Goal: Task Accomplishment & Management: Manage account settings

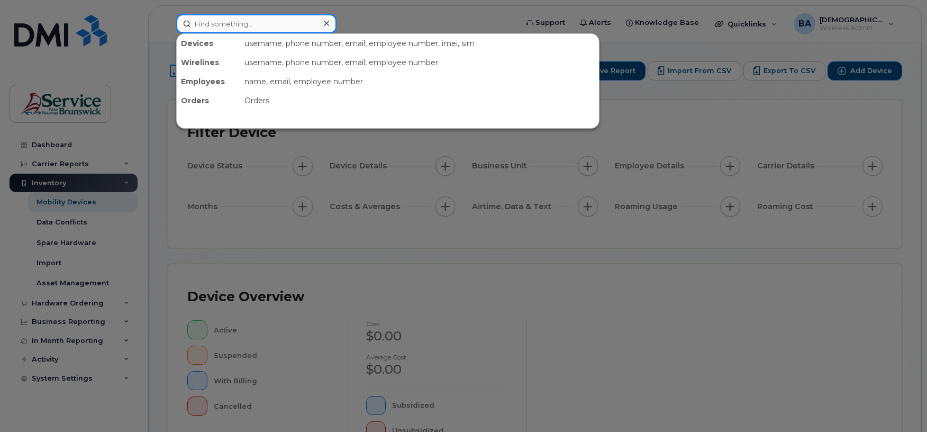
click at [241, 15] on input at bounding box center [256, 23] width 160 height 19
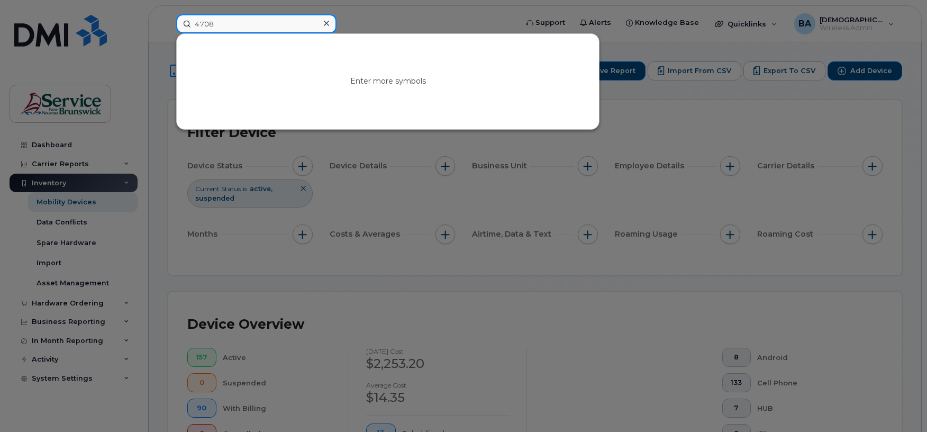
type input "4708"
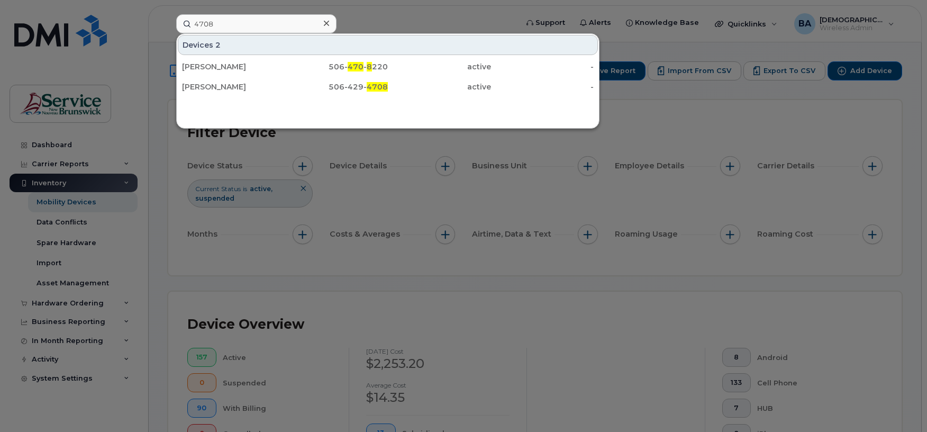
click at [743, 111] on div at bounding box center [463, 216] width 927 height 432
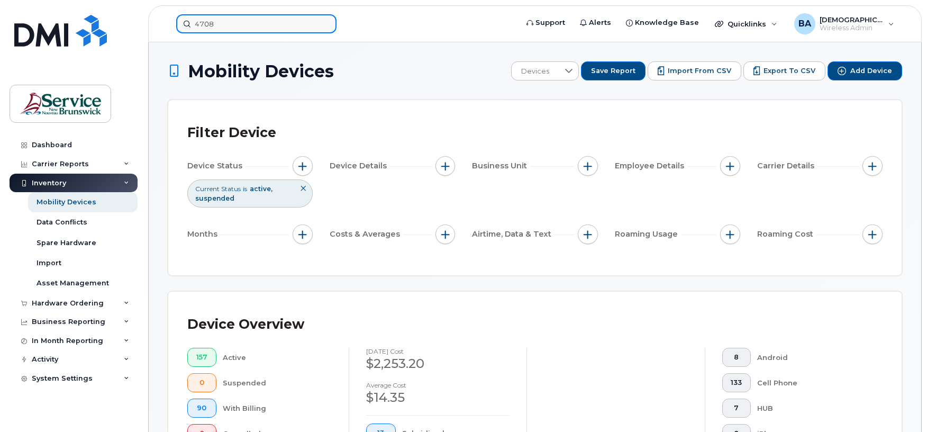
click at [229, 15] on input "4708" at bounding box center [256, 23] width 160 height 19
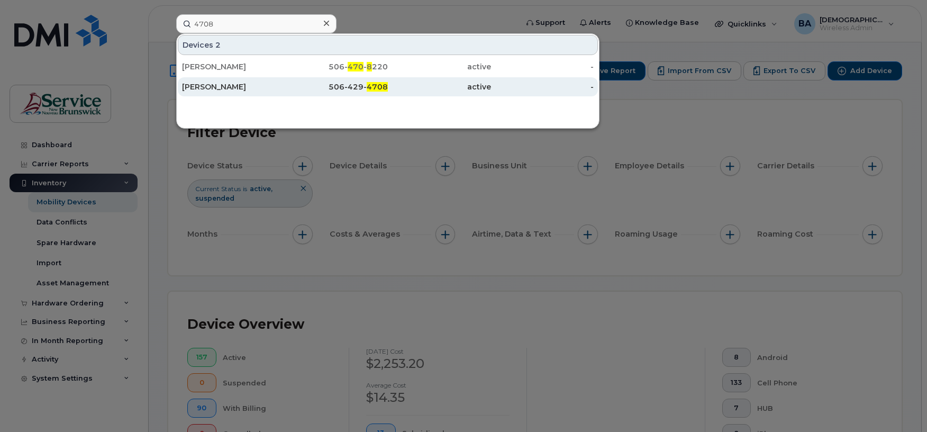
click at [224, 88] on div "Kate Butler" at bounding box center [233, 86] width 103 height 11
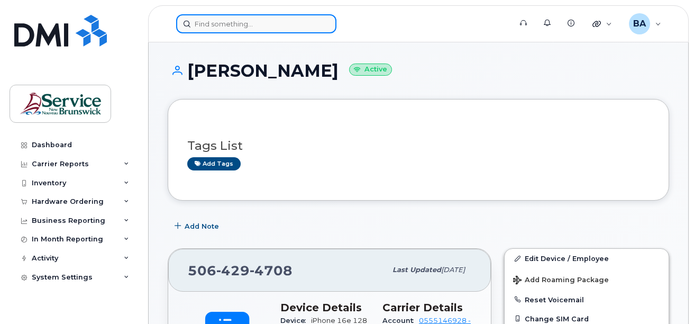
click at [216, 25] on input at bounding box center [256, 23] width 160 height 19
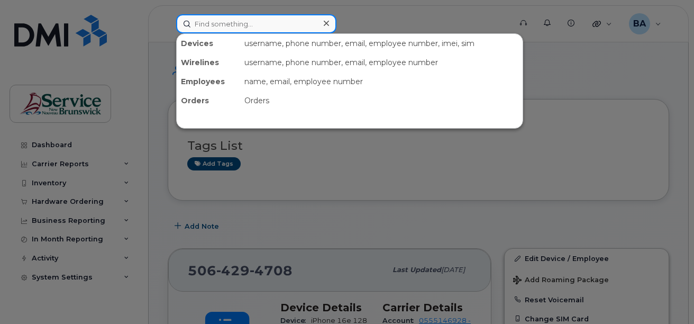
type input "1562"
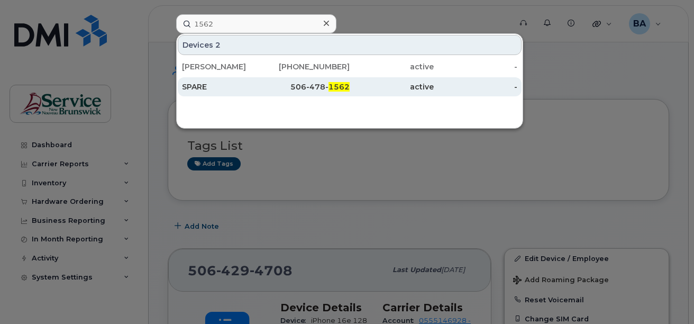
click at [188, 88] on div "SPARE" at bounding box center [224, 86] width 84 height 11
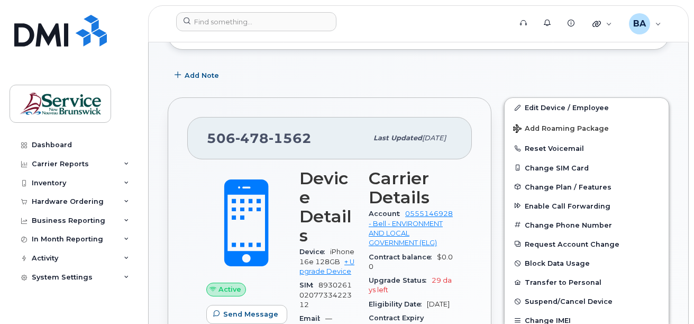
scroll to position [175, 0]
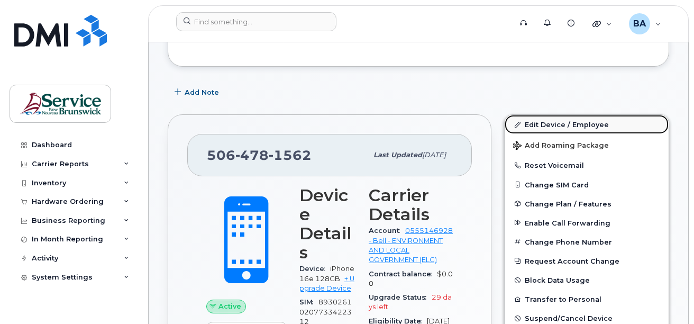
click at [545, 123] on link "Edit Device / Employee" at bounding box center [586, 124] width 164 height 19
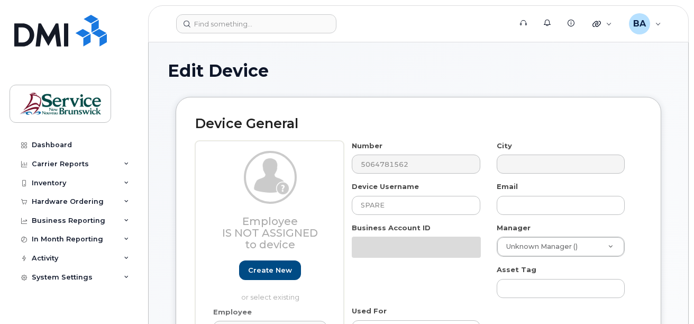
select select "34532060"
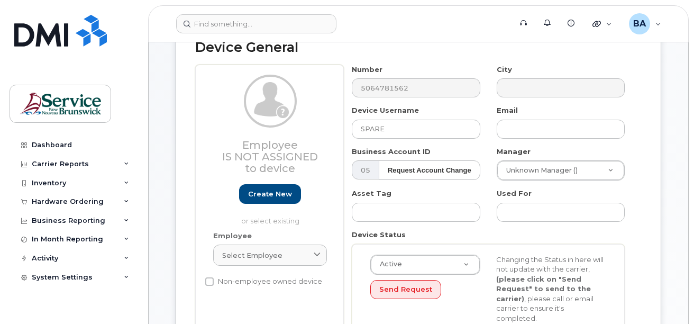
scroll to position [106, 0]
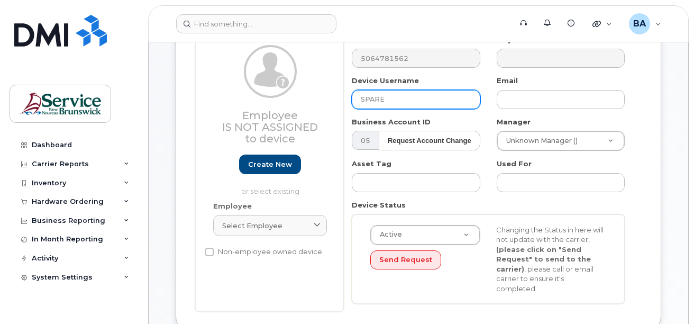
click at [400, 95] on input "SPARE" at bounding box center [416, 99] width 128 height 19
type input "Ian Lodge"
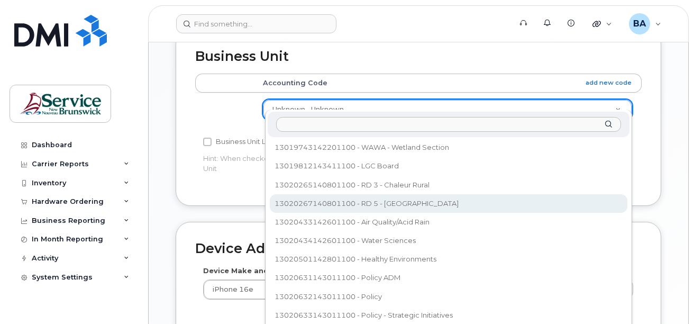
scroll to position [424, 0]
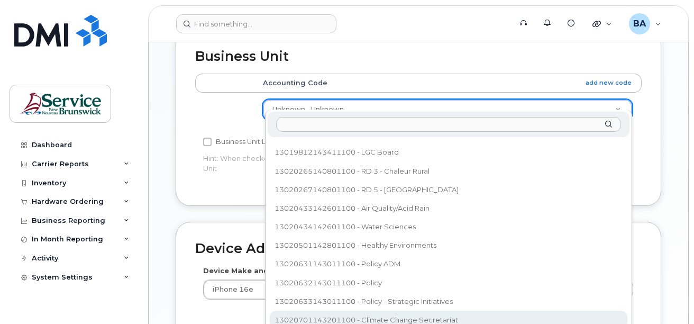
select select "35202606"
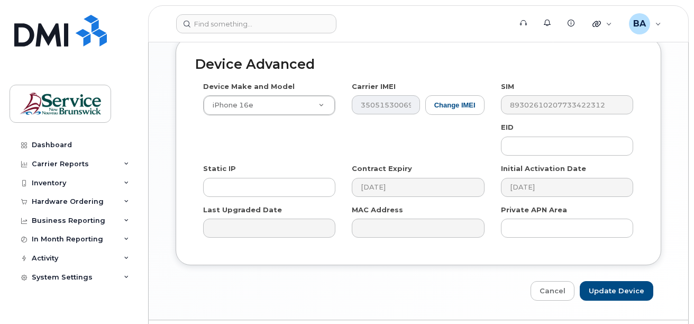
scroll to position [627, 0]
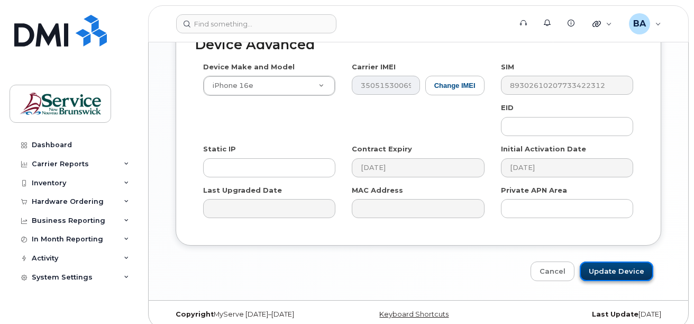
click at [626, 261] on input "Update Device" at bounding box center [617, 271] width 74 height 20
type input "Saving..."
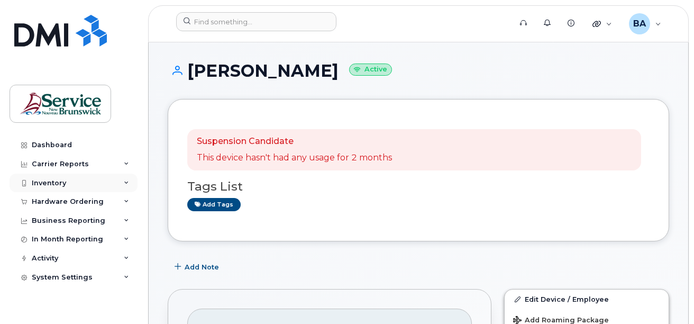
click at [60, 182] on div "Inventory" at bounding box center [49, 183] width 34 height 8
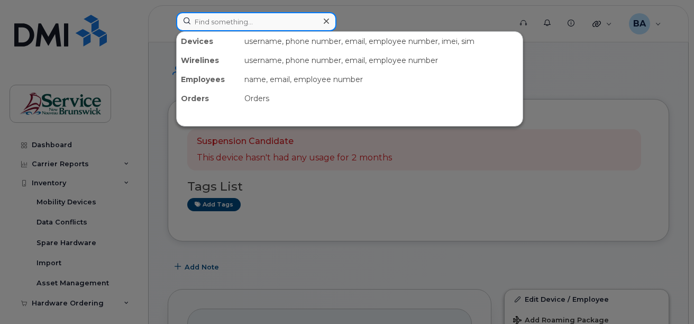
click at [247, 23] on input at bounding box center [256, 21] width 160 height 19
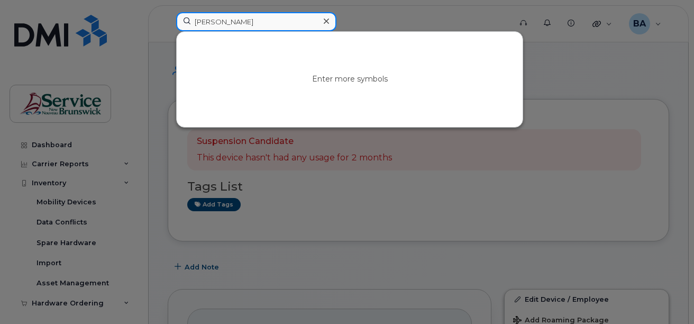
type input "[PERSON_NAME]"
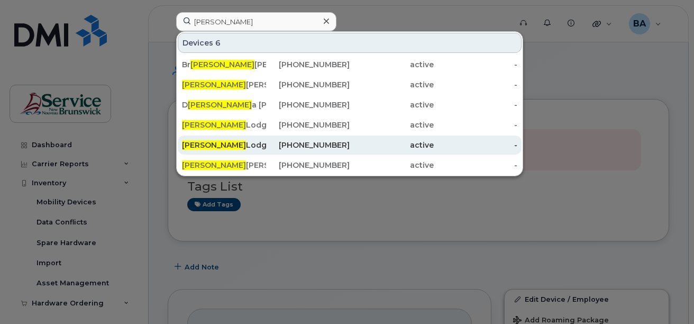
click at [313, 143] on div "[PHONE_NUMBER]" at bounding box center [308, 145] width 84 height 11
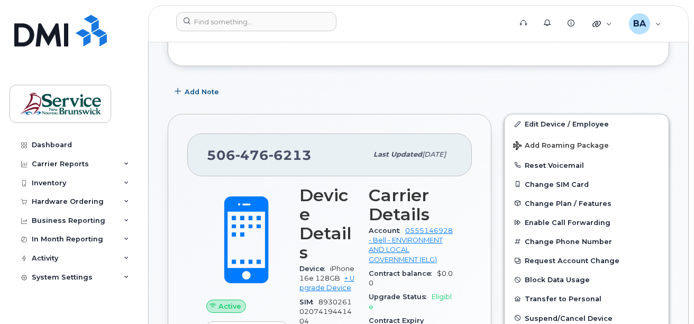
scroll to position [106, 0]
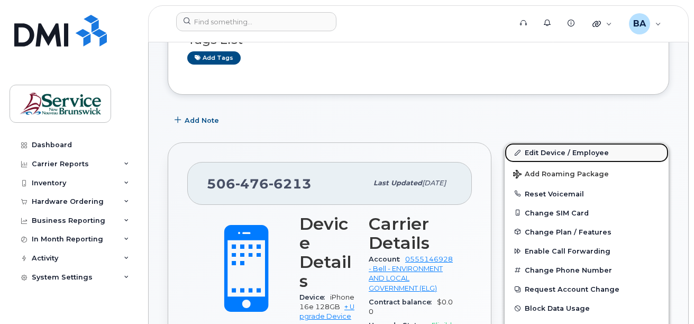
click at [533, 154] on link "Edit Device / Employee" at bounding box center [586, 152] width 164 height 19
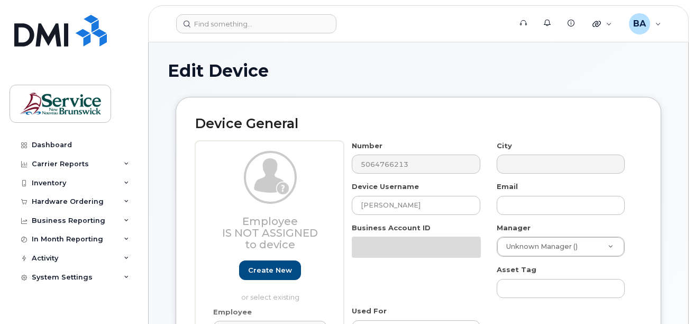
select select "35202606"
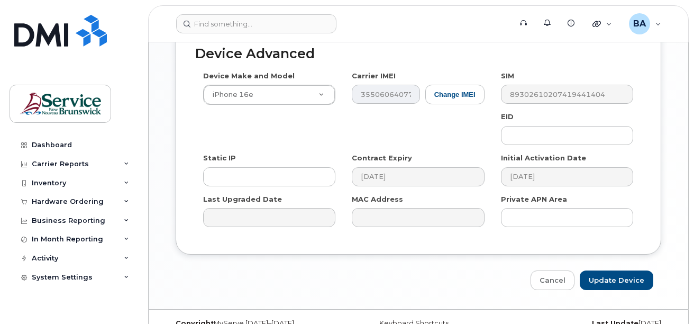
scroll to position [627, 0]
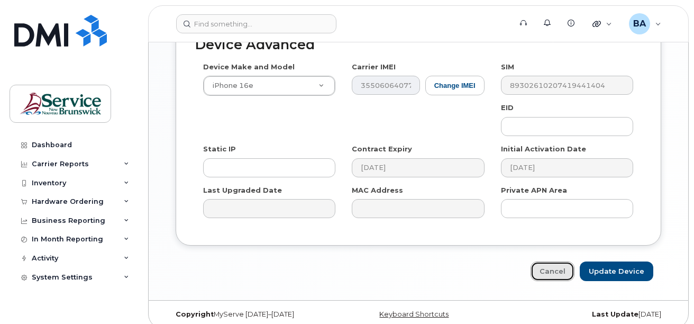
click at [565, 267] on link "Cancel" at bounding box center [552, 271] width 44 height 20
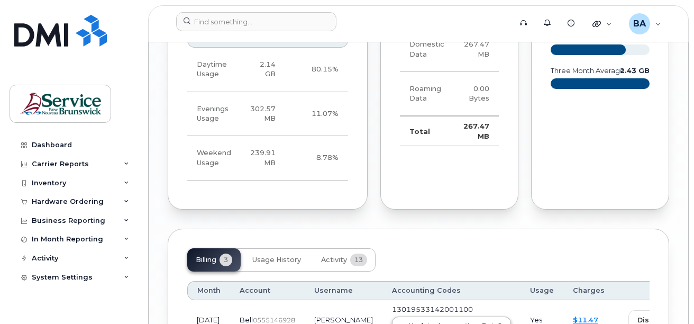
scroll to position [1005, 0]
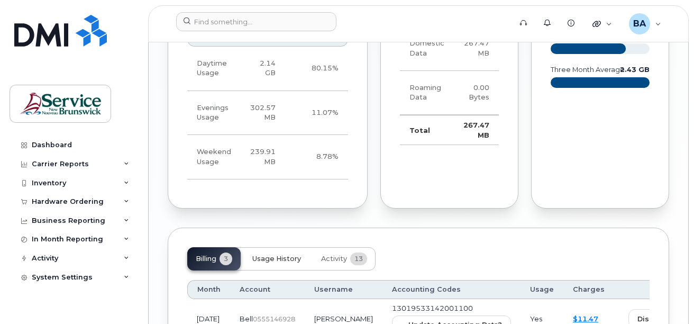
click at [287, 254] on span "Usage History" at bounding box center [276, 258] width 49 height 8
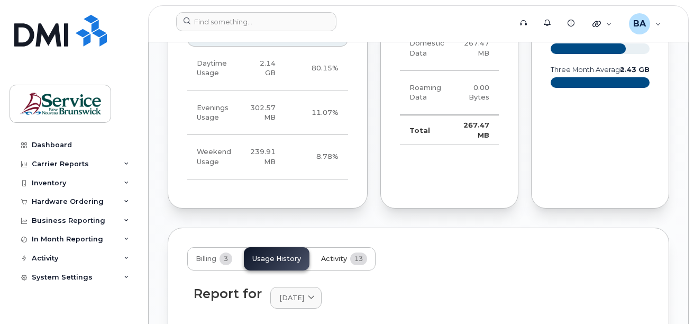
click at [333, 254] on span "Activity" at bounding box center [334, 258] width 26 height 8
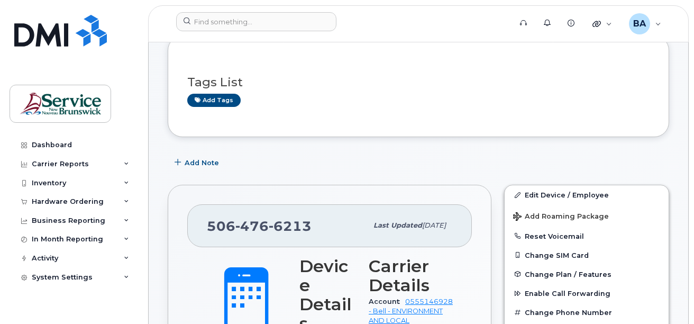
scroll to position [0, 0]
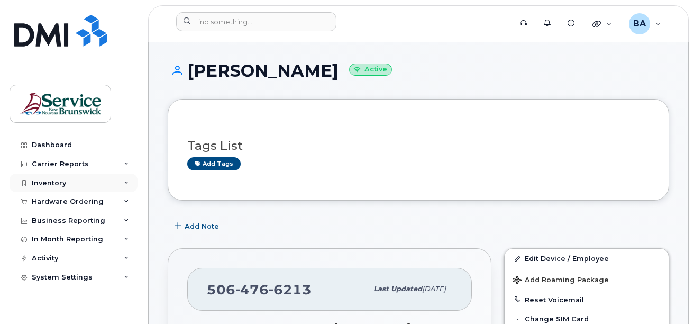
click at [56, 183] on div "Inventory" at bounding box center [49, 183] width 34 height 8
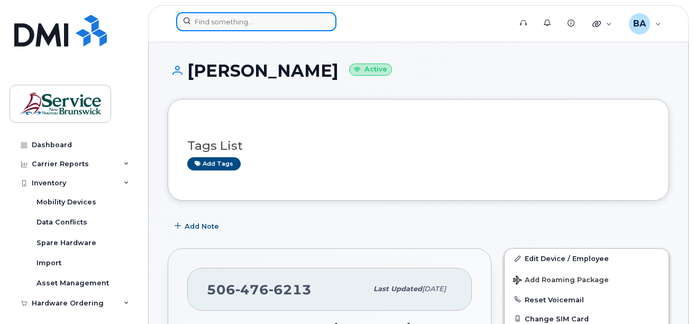
click at [209, 21] on input at bounding box center [256, 21] width 160 height 19
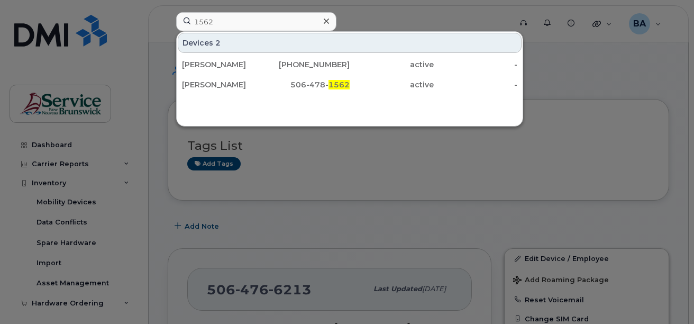
click at [318, 169] on div at bounding box center [347, 162] width 694 height 324
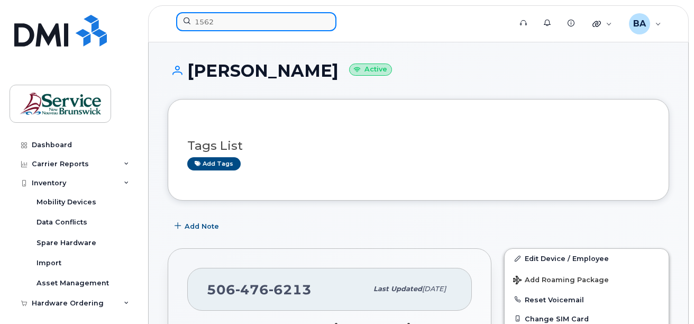
click at [220, 25] on input "1562" at bounding box center [256, 21] width 160 height 19
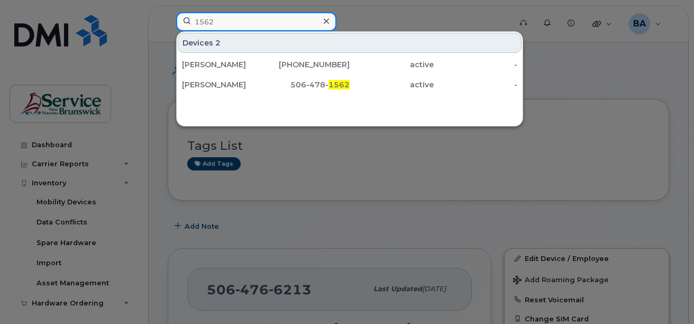
click at [220, 25] on input "1562" at bounding box center [256, 21] width 160 height 19
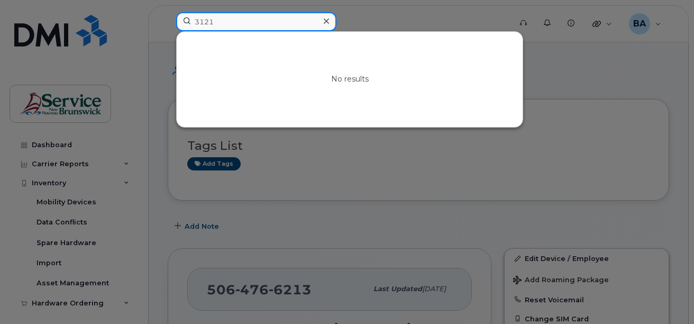
type input "3121"
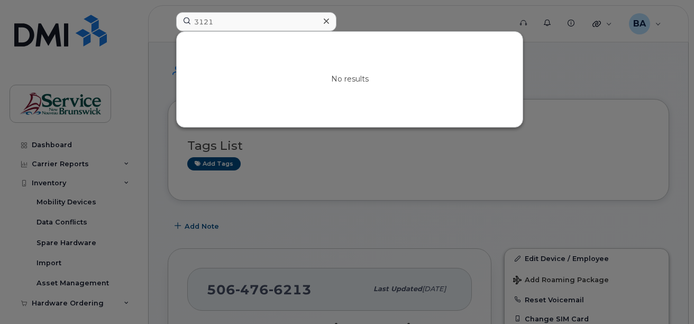
click at [251, 57] on div "No results" at bounding box center [350, 79] width 346 height 95
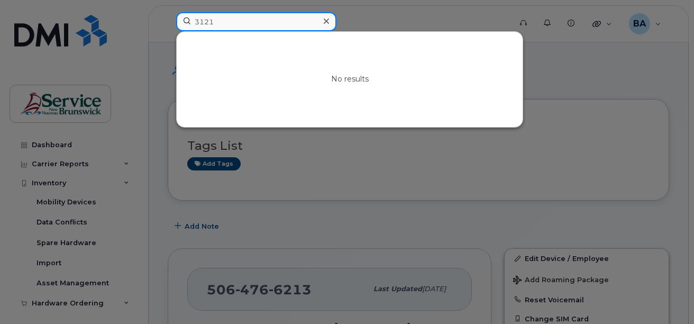
click at [223, 14] on input "3121" at bounding box center [256, 21] width 160 height 19
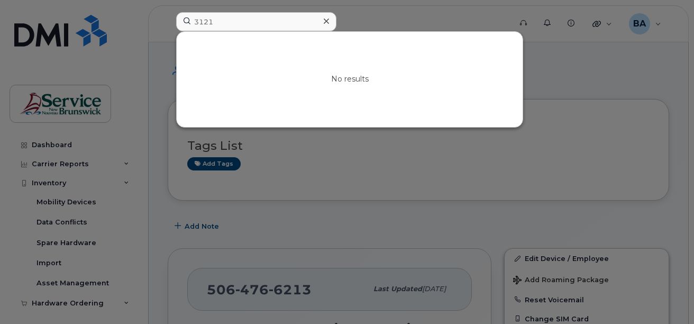
click at [74, 181] on div at bounding box center [347, 162] width 694 height 324
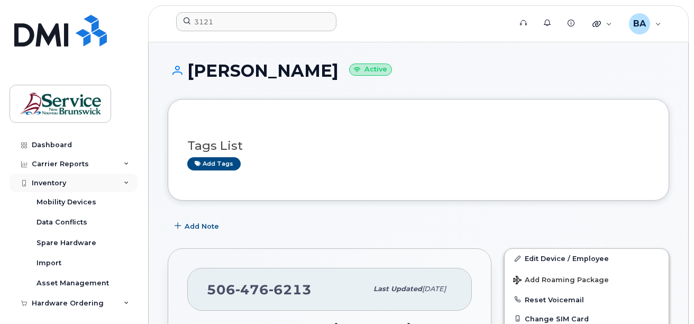
click at [50, 182] on div "Inventory" at bounding box center [49, 183] width 34 height 8
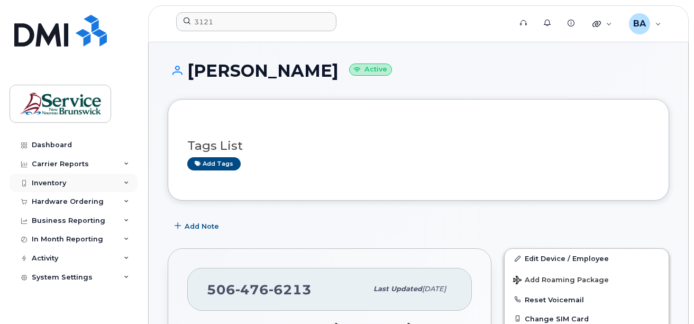
click at [35, 179] on div "Inventory" at bounding box center [49, 183] width 34 height 8
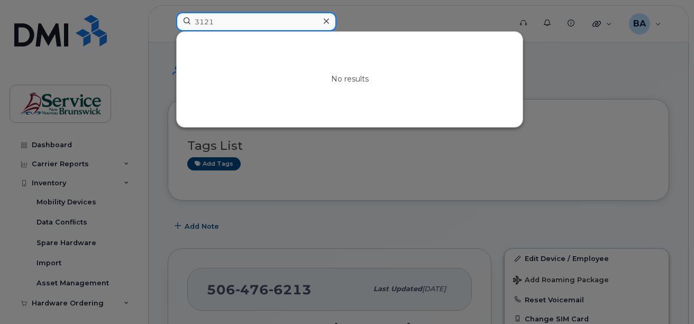
click at [219, 20] on input "3121" at bounding box center [256, 21] width 160 height 19
drag, startPoint x: 223, startPoint y: 18, endPoint x: 175, endPoint y: 19, distance: 48.1
click at [175, 19] on div "3121 No results" at bounding box center [340, 23] width 345 height 23
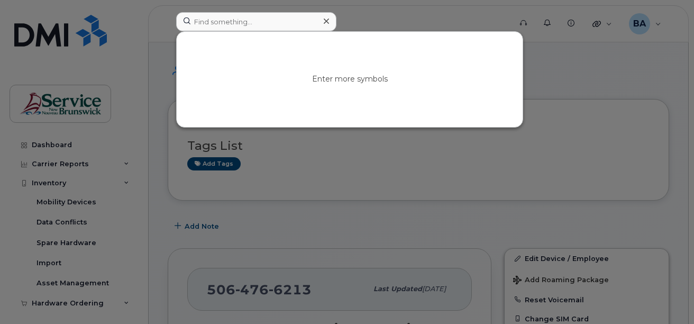
click at [402, 217] on div at bounding box center [347, 162] width 694 height 324
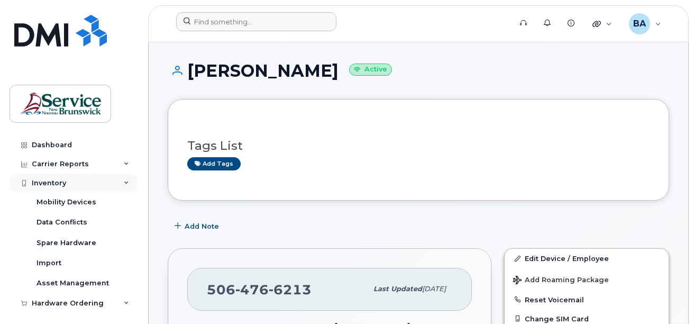
click at [49, 185] on div "Inventory" at bounding box center [49, 183] width 34 height 8
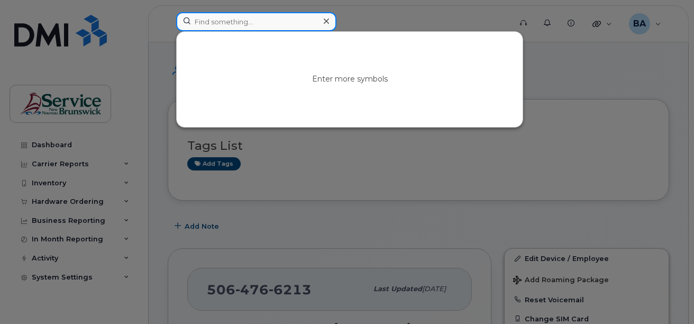
click at [231, 21] on input at bounding box center [256, 21] width 160 height 19
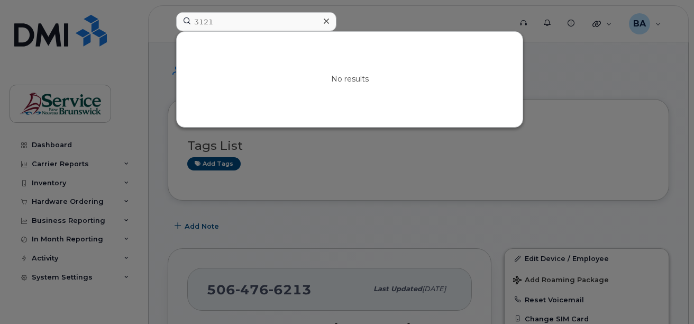
click at [530, 147] on div at bounding box center [347, 162] width 694 height 324
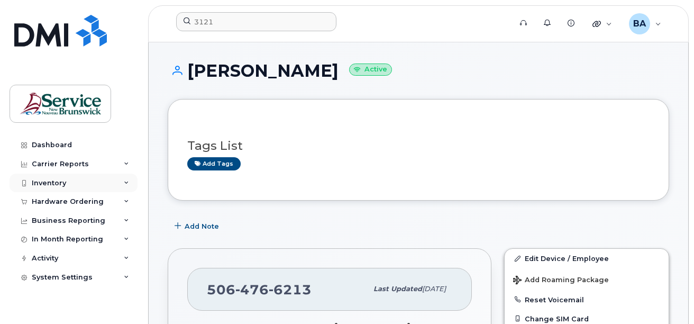
click at [56, 180] on div "Inventory" at bounding box center [49, 183] width 34 height 8
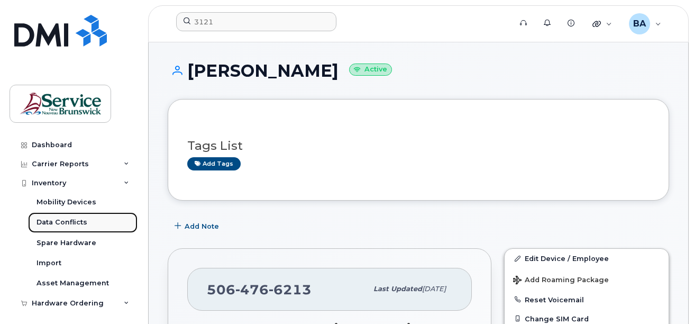
click at [80, 217] on link "Data Conflicts" at bounding box center [82, 222] width 109 height 20
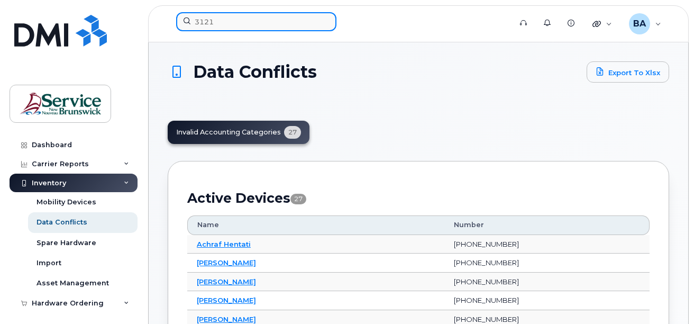
click at [252, 14] on input "3121" at bounding box center [256, 21] width 160 height 19
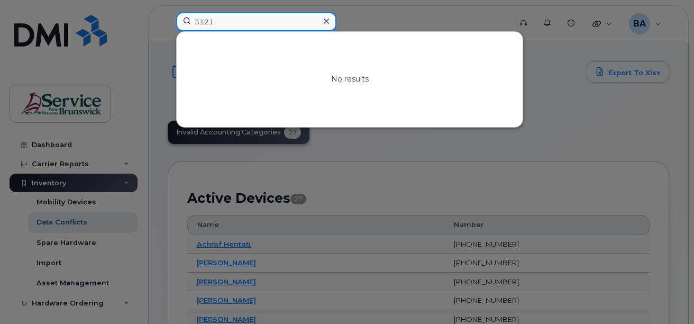
drag, startPoint x: 252, startPoint y: 14, endPoint x: 158, endPoint y: 22, distance: 95.0
click at [168, 22] on div "3121 No results" at bounding box center [340, 23] width 345 height 23
type input "caleb"
drag, startPoint x: 229, startPoint y: 20, endPoint x: 185, endPoint y: 20, distance: 43.9
click at [185, 20] on input "caleb" at bounding box center [256, 21] width 160 height 19
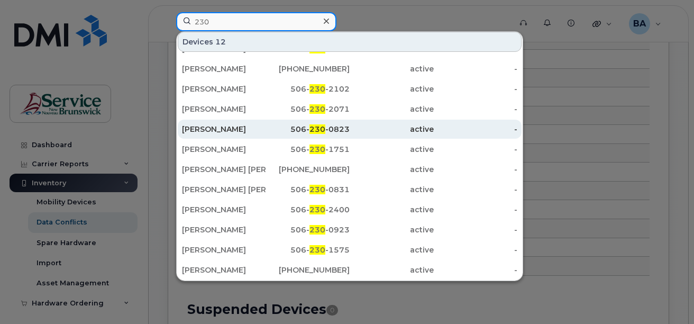
scroll to position [476, 0]
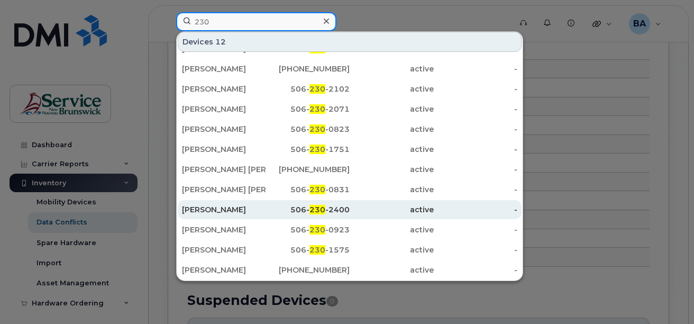
type input "230"
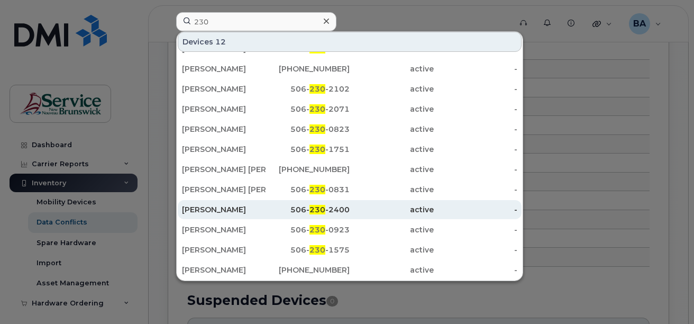
click at [466, 203] on div "-" at bounding box center [476, 209] width 84 height 19
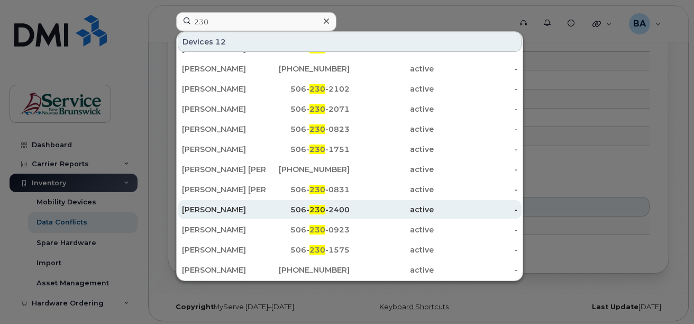
scroll to position [599, 0]
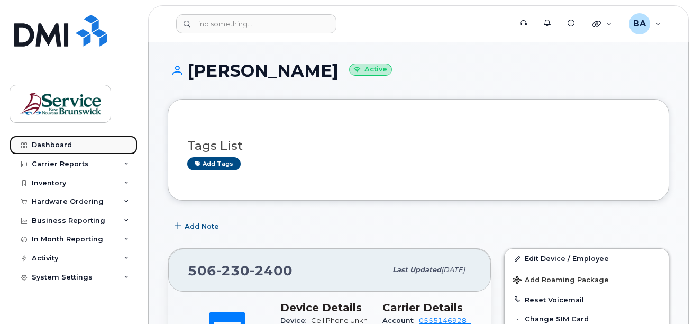
click at [37, 144] on div "Dashboard" at bounding box center [52, 145] width 40 height 8
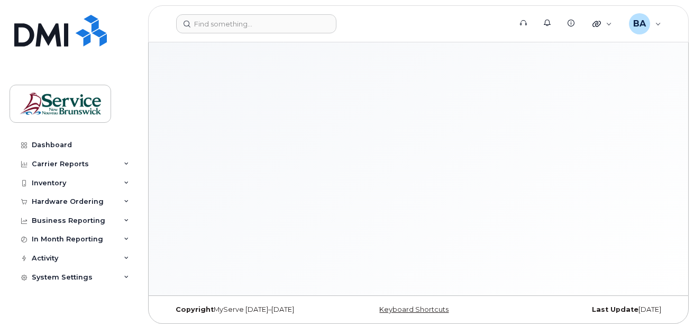
click at [42, 179] on div "Inventory" at bounding box center [49, 183] width 34 height 8
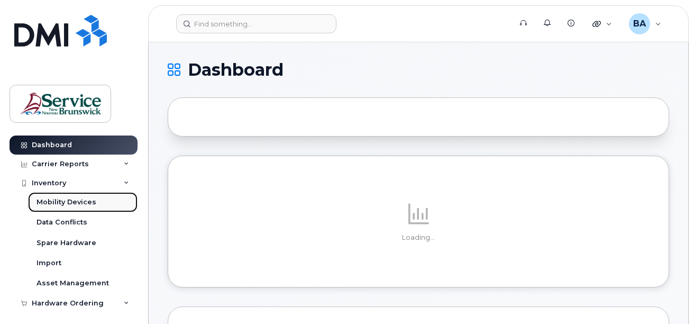
click at [43, 199] on div "Mobility Devices" at bounding box center [66, 202] width 60 height 10
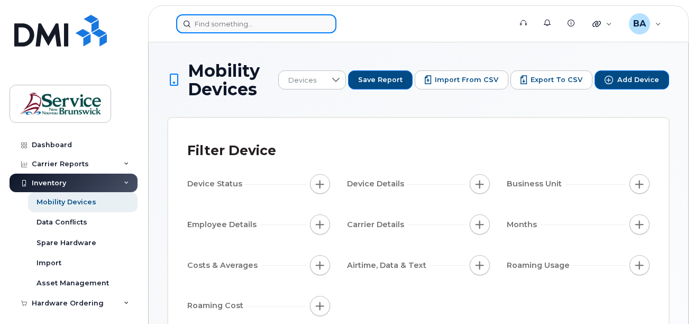
click at [283, 23] on input at bounding box center [256, 23] width 160 height 19
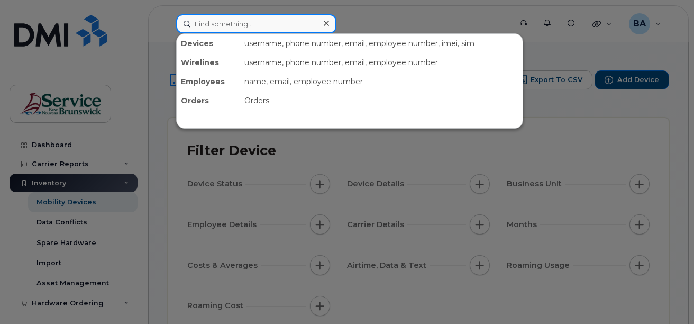
type input "3121"
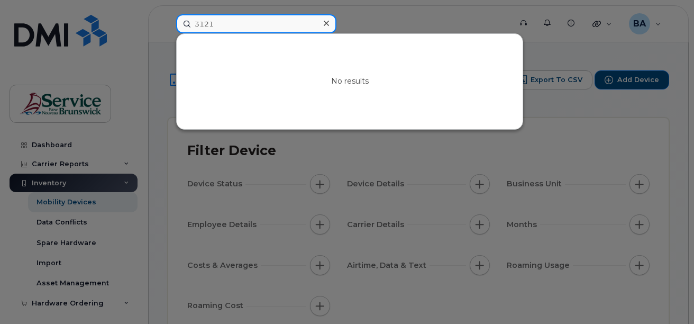
click at [256, 19] on input "3121" at bounding box center [256, 23] width 160 height 19
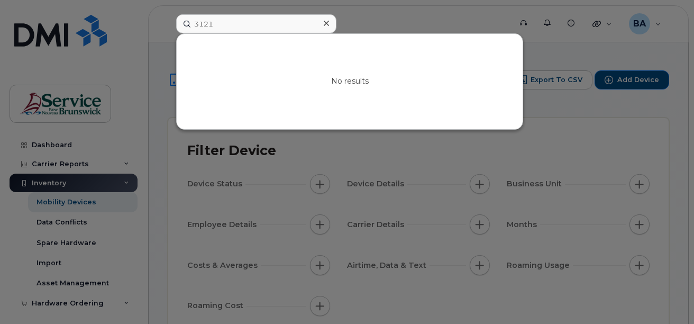
click at [369, 20] on div at bounding box center [347, 162] width 694 height 324
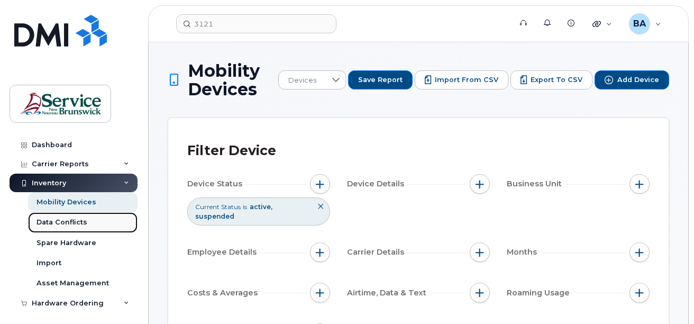
click at [47, 228] on link "Data Conflicts" at bounding box center [82, 222] width 109 height 20
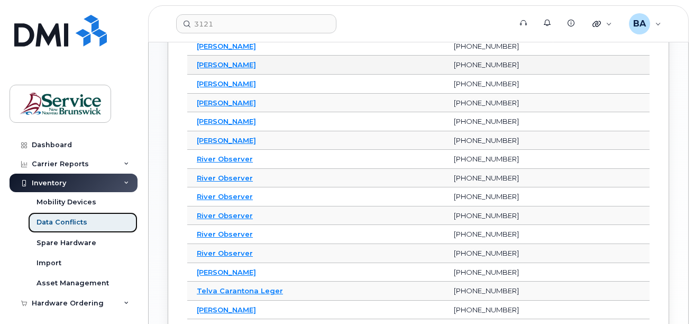
scroll to position [476, 0]
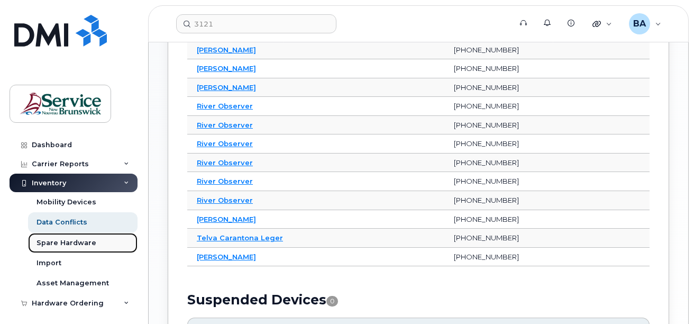
click at [70, 243] on div "Spare Hardware" at bounding box center [66, 243] width 60 height 10
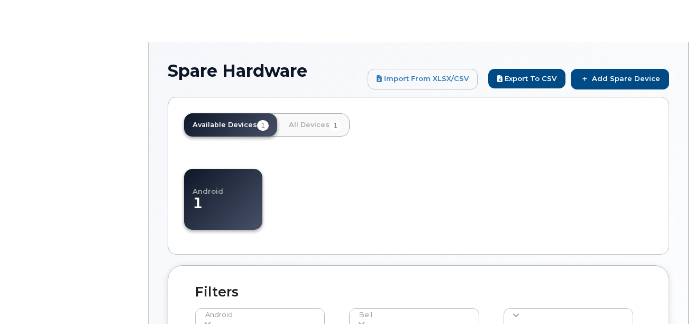
select select
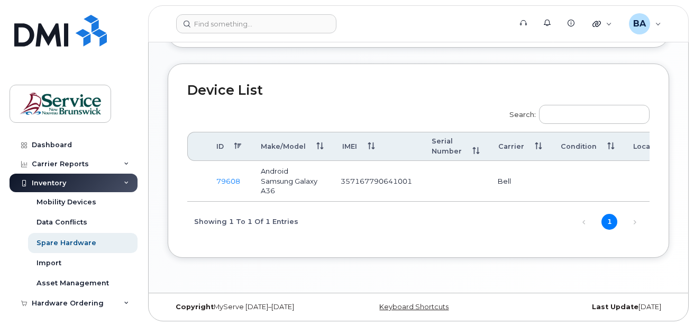
scroll to position [356, 0]
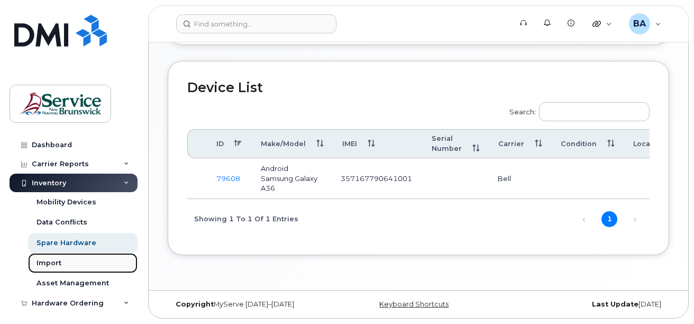
click at [52, 260] on div "Import" at bounding box center [48, 263] width 25 height 10
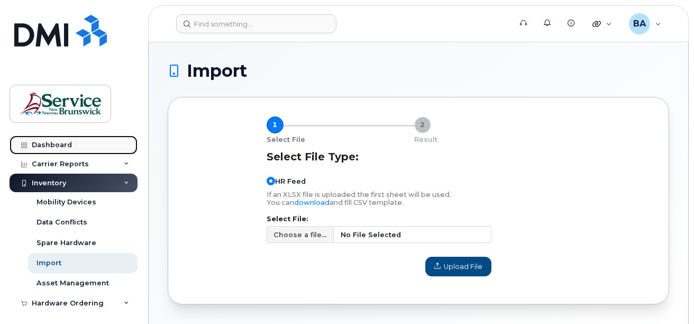
click at [71, 148] on link "Dashboard" at bounding box center [74, 144] width 128 height 19
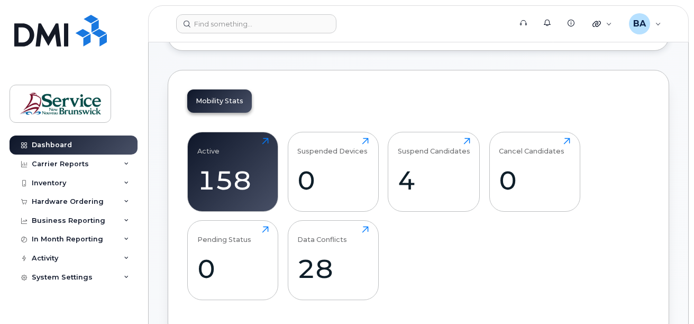
scroll to position [264, 0]
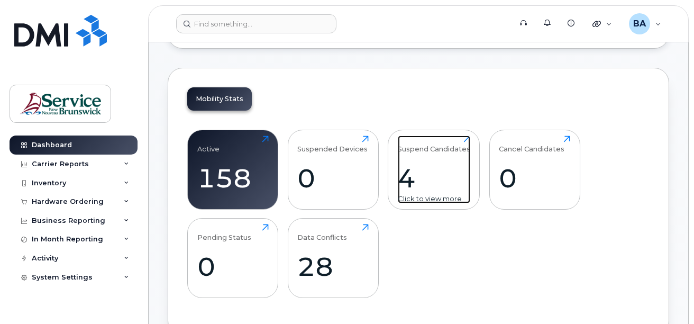
click at [440, 175] on div "4" at bounding box center [434, 177] width 72 height 31
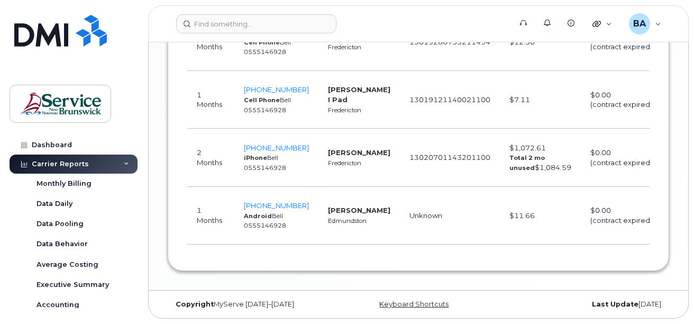
scroll to position [731, 0]
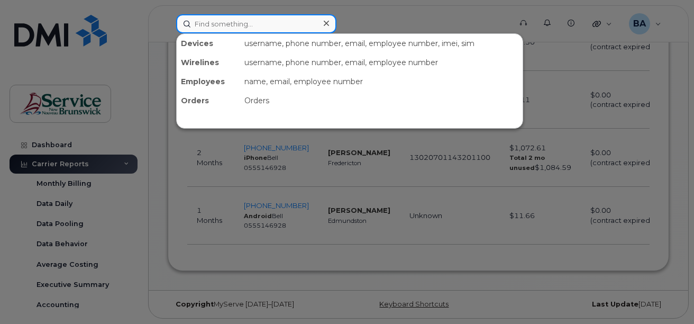
click at [271, 24] on input at bounding box center [256, 23] width 160 height 19
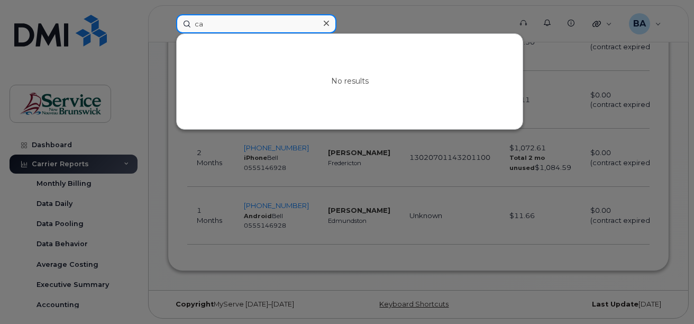
type input "c"
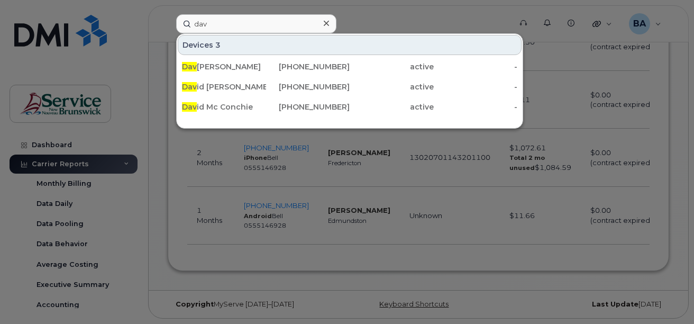
click at [393, 47] on div "Devices 3" at bounding box center [350, 45] width 344 height 20
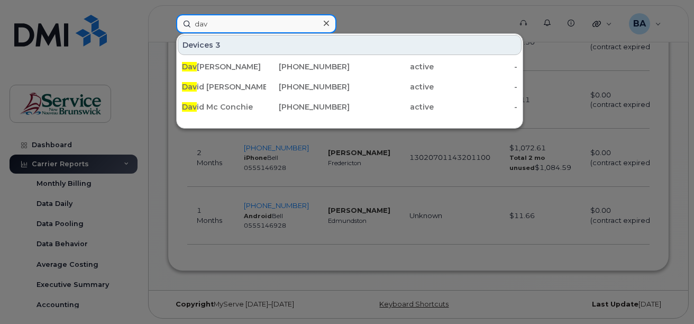
click at [225, 19] on input "dav" at bounding box center [256, 23] width 160 height 19
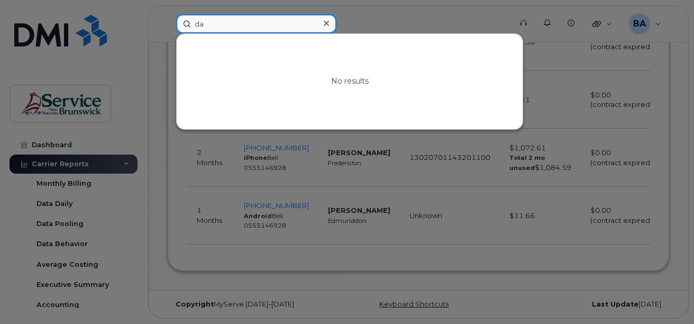
type input "d"
